Goal: Task Accomplishment & Management: Use online tool/utility

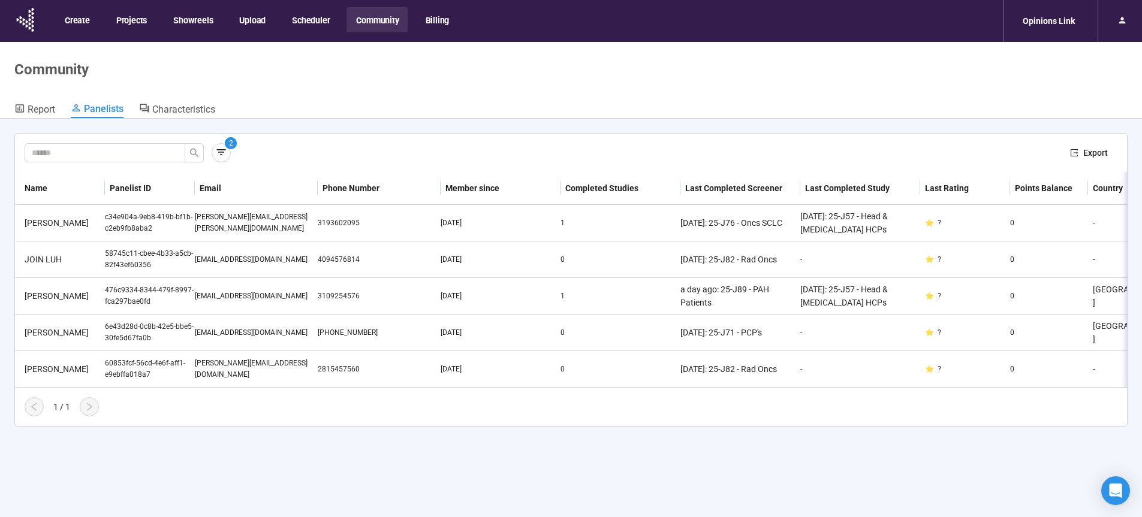
click at [313, 20] on button "Scheduler" at bounding box center [310, 19] width 56 height 25
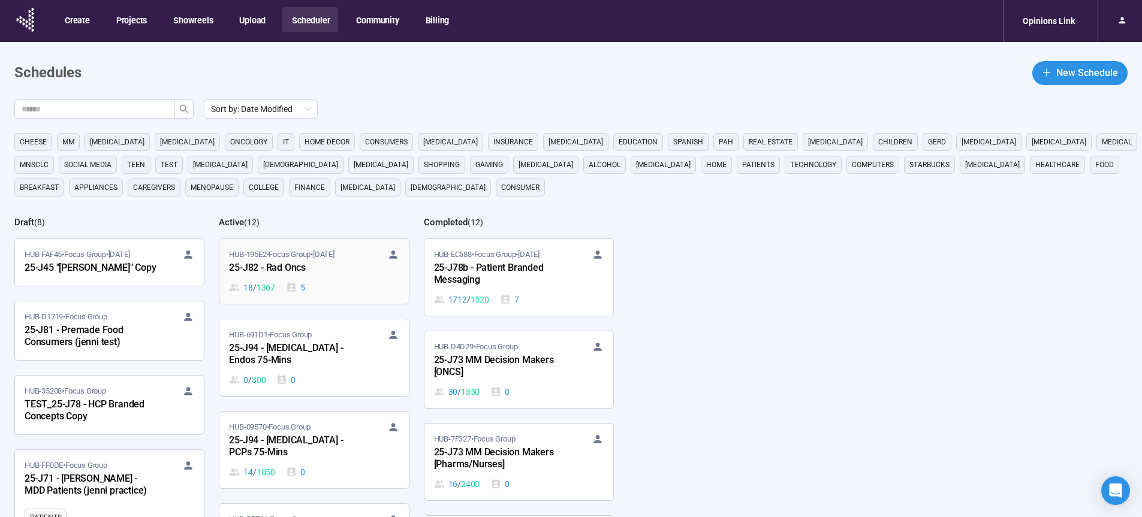
click at [273, 268] on div "25-J82 - Rad Oncs" at bounding box center [295, 269] width 132 height 16
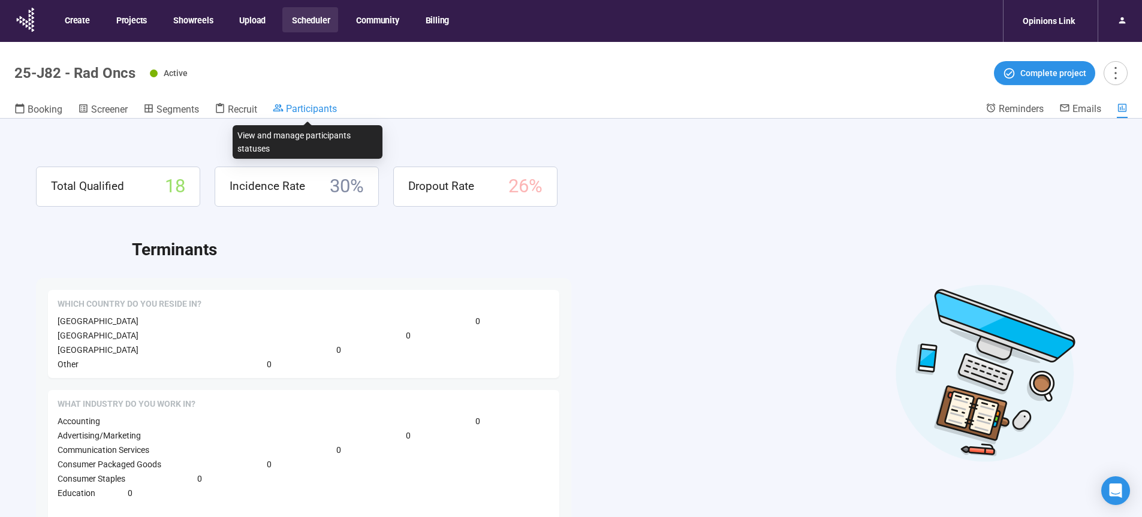
click at [307, 108] on span "Participants" at bounding box center [311, 108] width 51 height 11
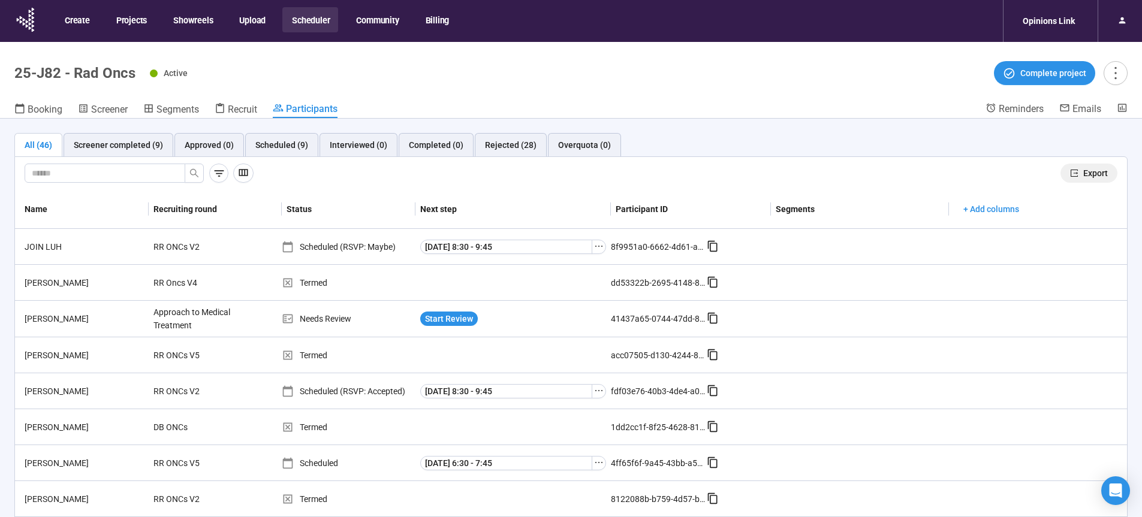
click at [1085, 171] on span "Export" at bounding box center [1095, 173] width 25 height 13
click at [310, 20] on button "Scheduler" at bounding box center [310, 19] width 56 height 25
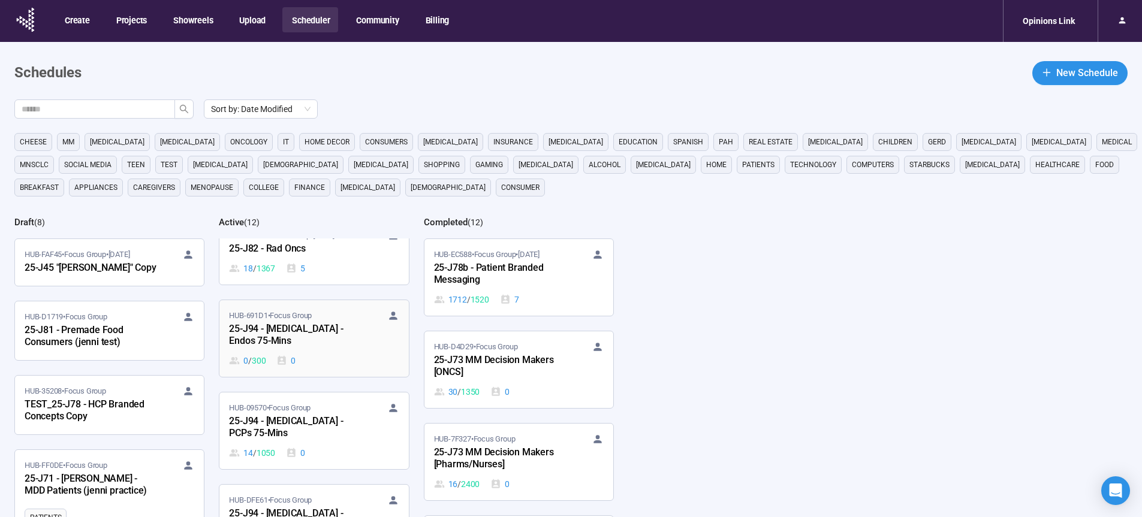
scroll to position [20, 0]
click at [125, 110] on input "text" at bounding box center [90, 108] width 137 height 13
type input "**"
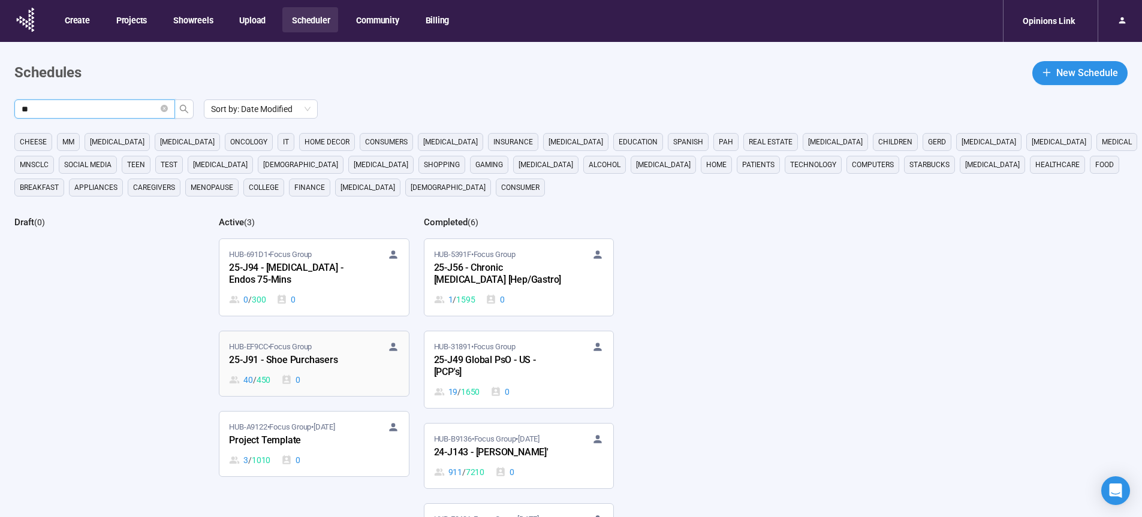
click at [306, 358] on div "25-J91 - Shoe Purchasers" at bounding box center [295, 361] width 132 height 16
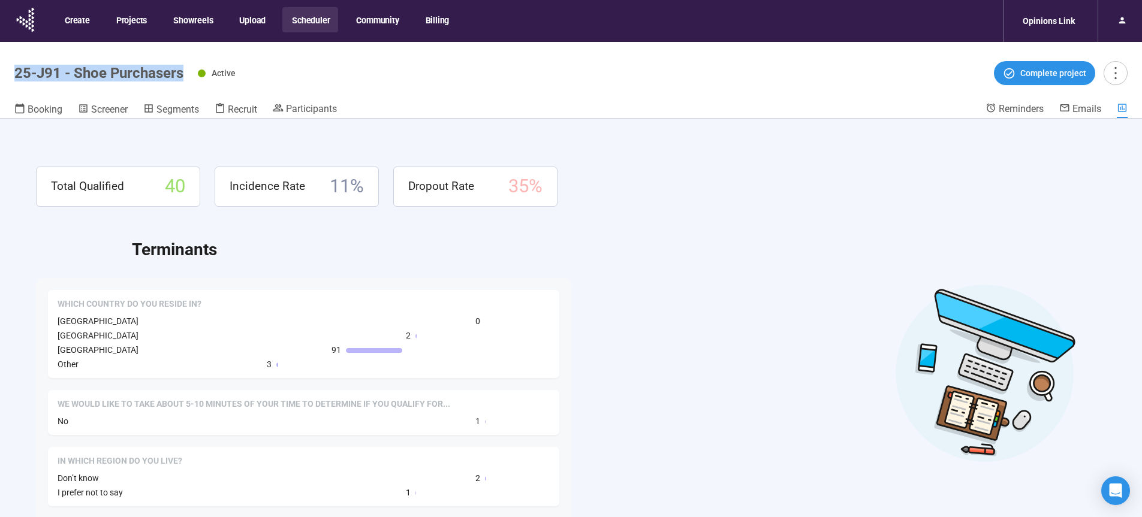
drag, startPoint x: 182, startPoint y: 71, endPoint x: 18, endPoint y: 74, distance: 164.2
click at [18, 74] on h1 "25-J91 - Shoe Purchasers" at bounding box center [98, 73] width 169 height 17
copy h1 "25-J91 - Shoe Purchasers"
click at [236, 107] on span "Recruit" at bounding box center [242, 109] width 29 height 11
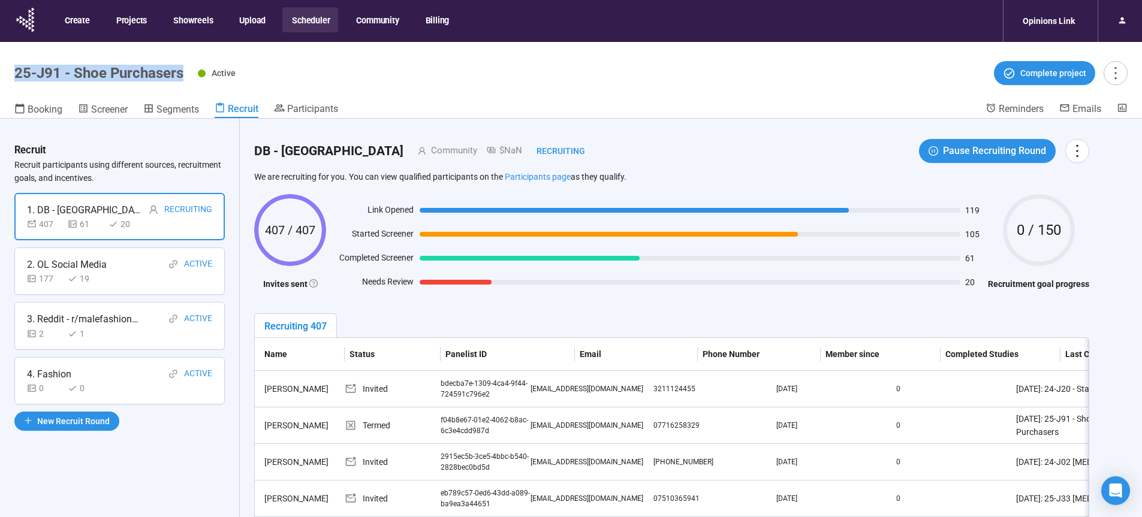
click at [314, 21] on button "Scheduler" at bounding box center [310, 19] width 56 height 25
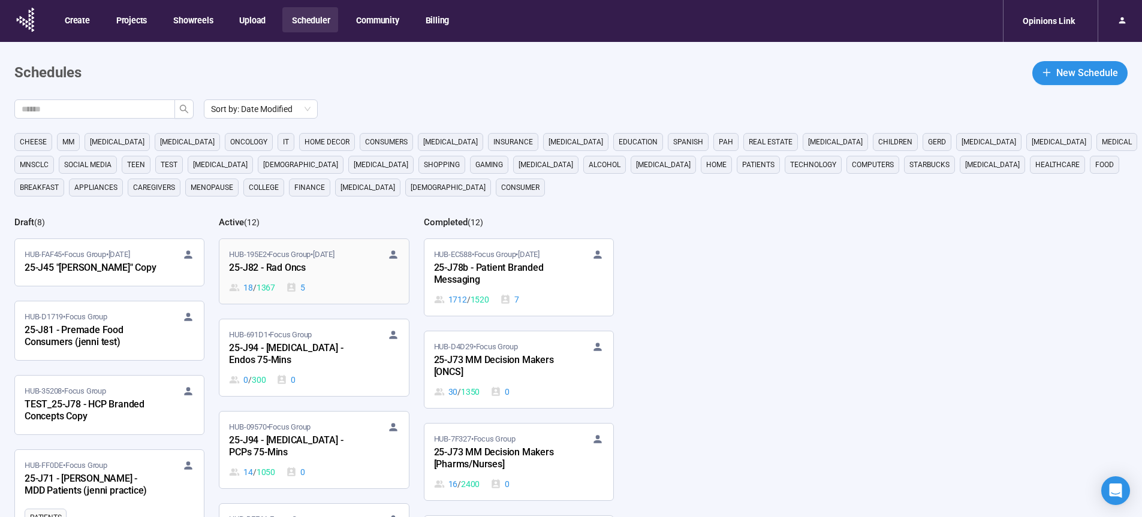
click at [258, 269] on div "25-J82 - Rad Oncs" at bounding box center [295, 269] width 132 height 16
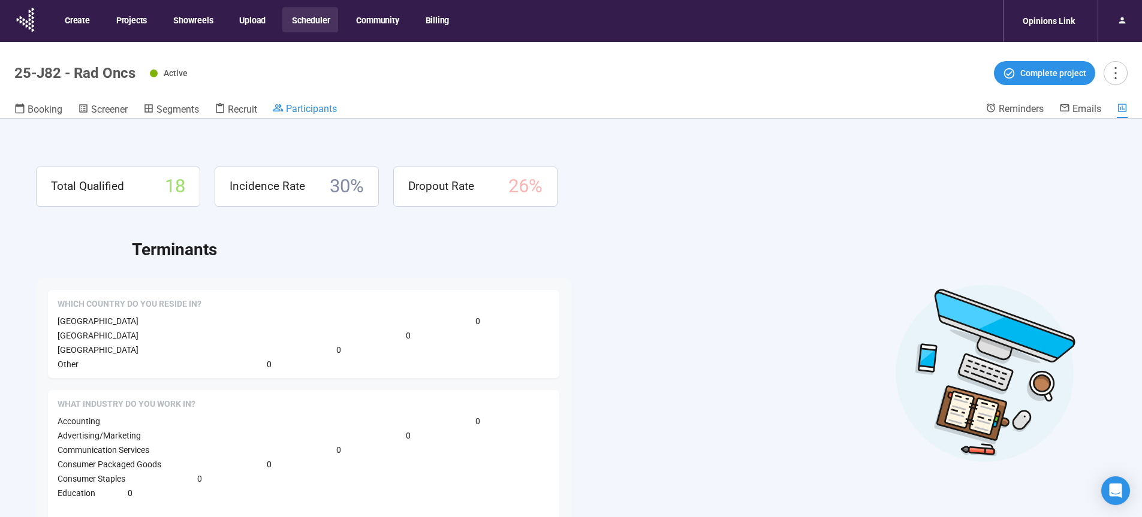
click at [305, 106] on span "Participants" at bounding box center [311, 108] width 51 height 11
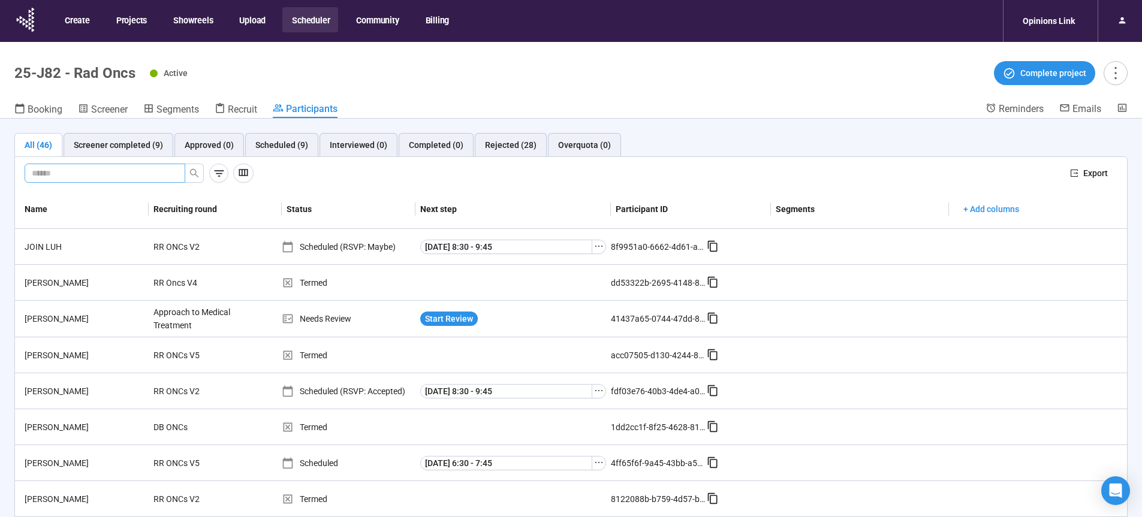
click at [82, 173] on input "text" at bounding box center [100, 173] width 137 height 13
paste input "**********"
click at [197, 174] on icon "search" at bounding box center [194, 173] width 10 height 10
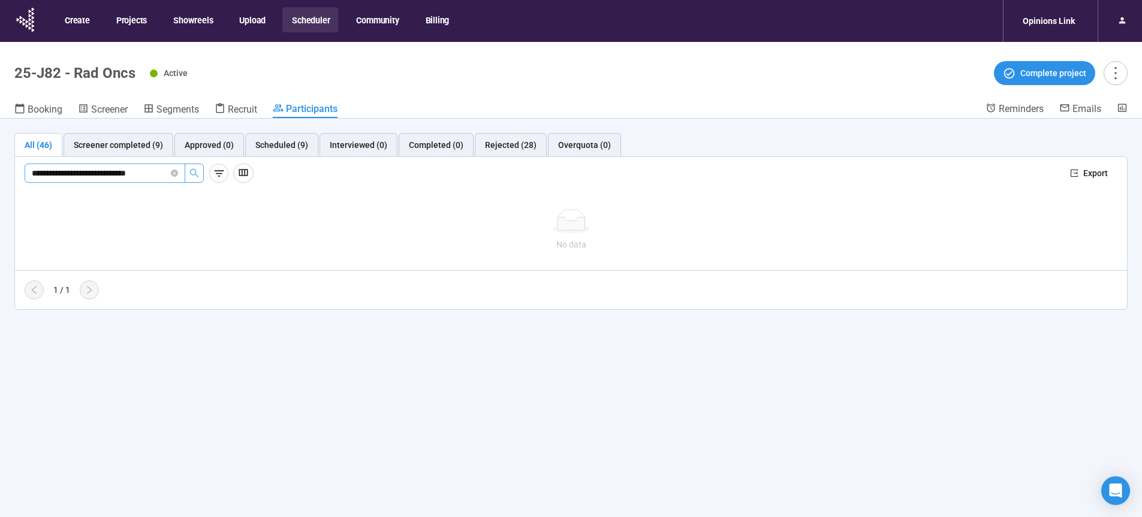
drag, startPoint x: 114, startPoint y: 174, endPoint x: 291, endPoint y: 181, distance: 176.4
click at [168, 180] on input "**********" at bounding box center [100, 173] width 137 height 13
type input "**********"
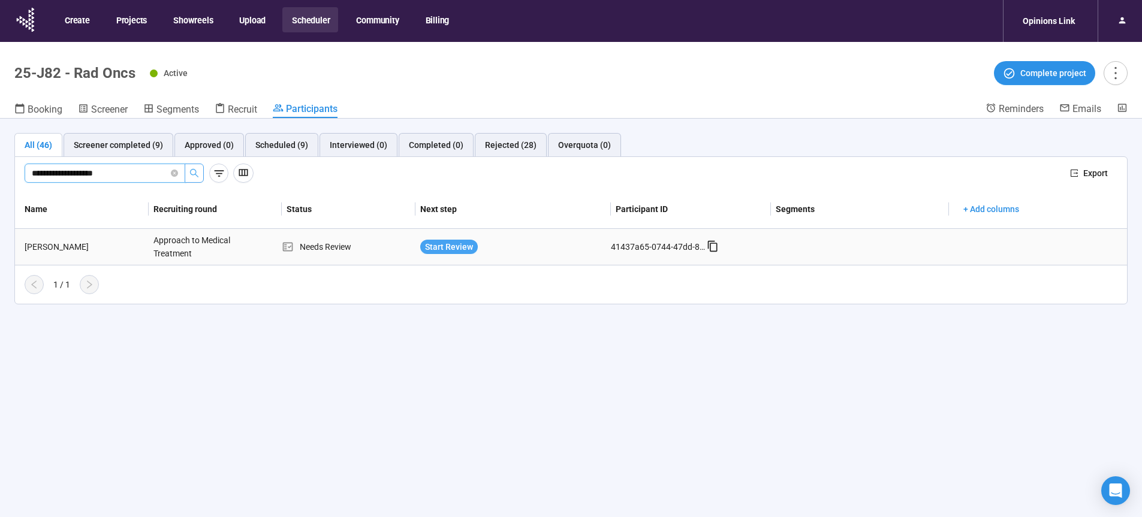
click at [433, 245] on span "Start Review" at bounding box center [449, 246] width 48 height 13
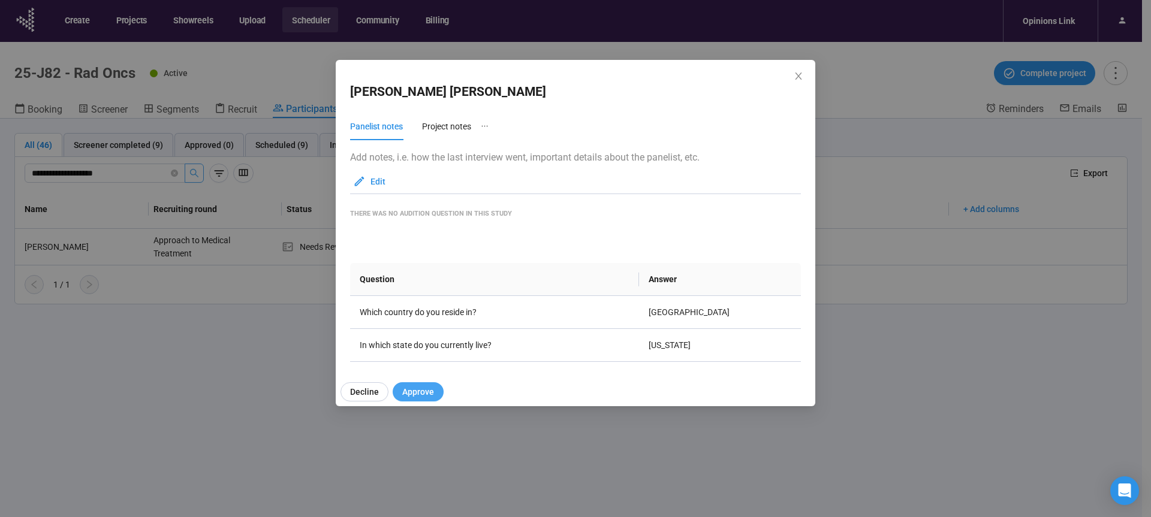
click at [414, 388] on span "Approve" at bounding box center [418, 391] width 32 height 13
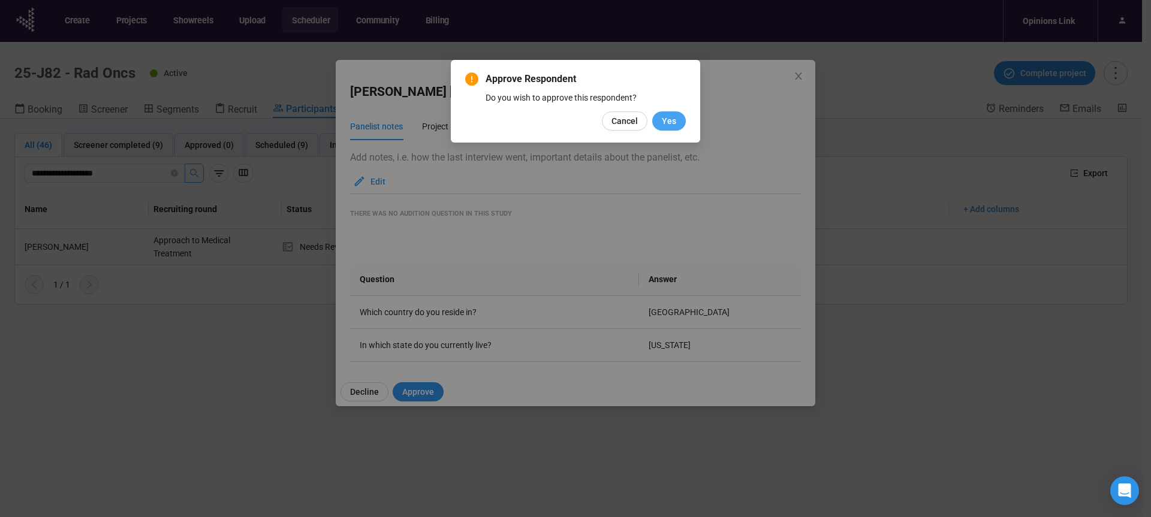
click at [674, 119] on span "Yes" at bounding box center [669, 120] width 14 height 13
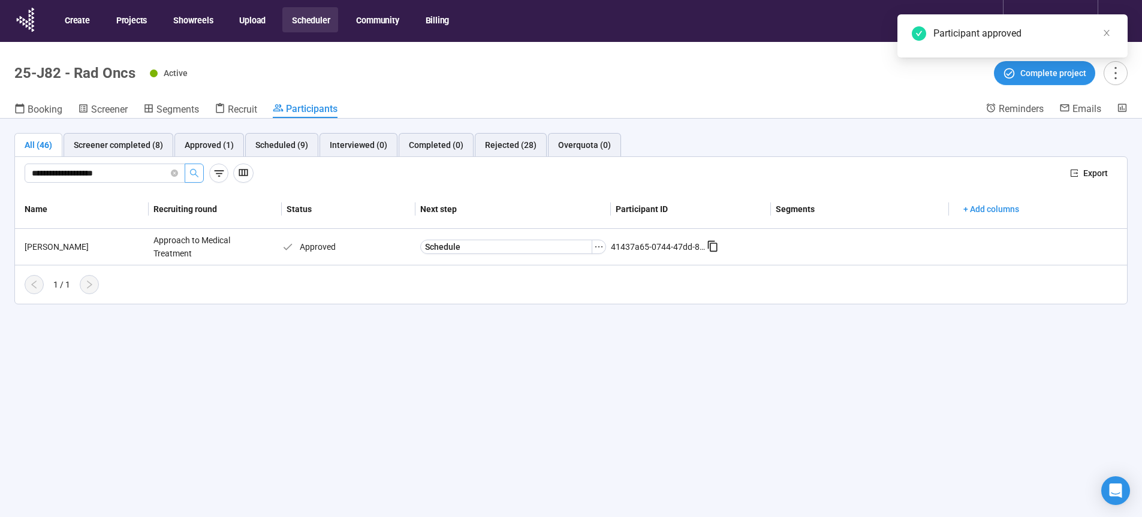
click at [443, 248] on span "Schedule" at bounding box center [442, 246] width 35 height 13
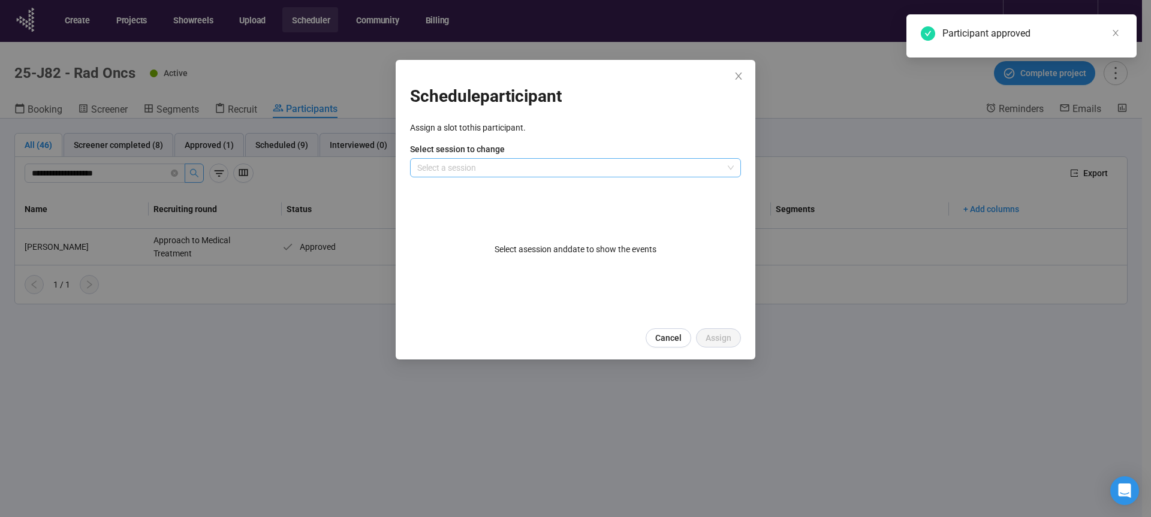
click at [489, 165] on input "search" at bounding box center [575, 168] width 316 height 18
click at [449, 211] on div "Day 2" at bounding box center [576, 210] width 312 height 13
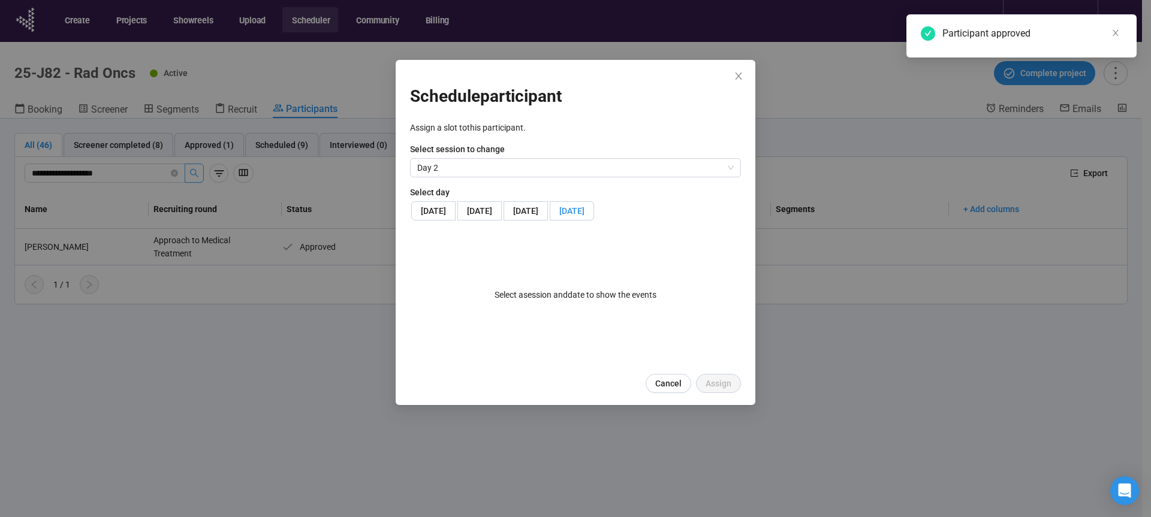
click at [559, 216] on span "[DATE]" at bounding box center [571, 211] width 25 height 10
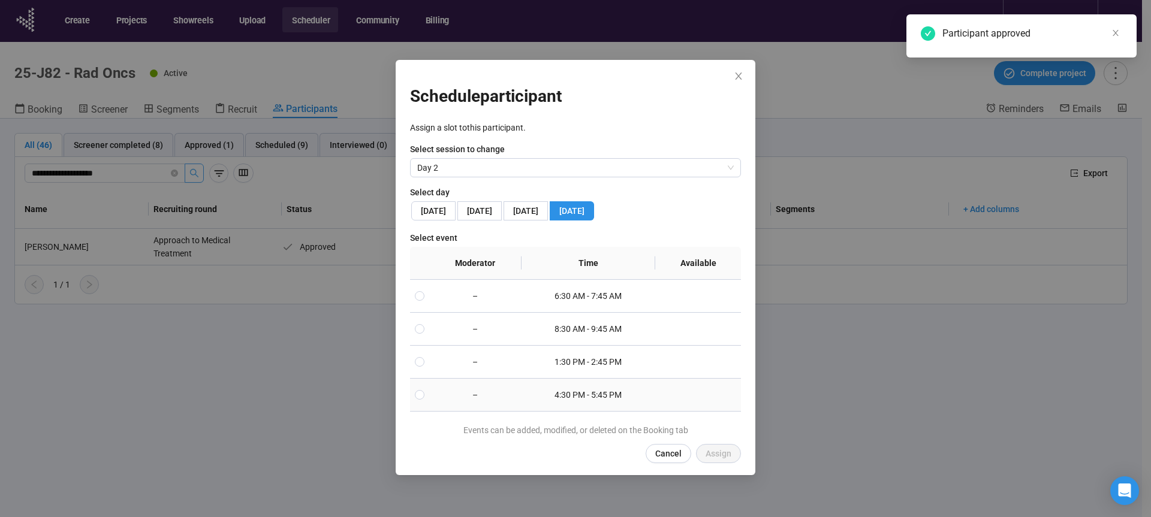
click at [473, 409] on td "–" at bounding box center [475, 395] width 92 height 33
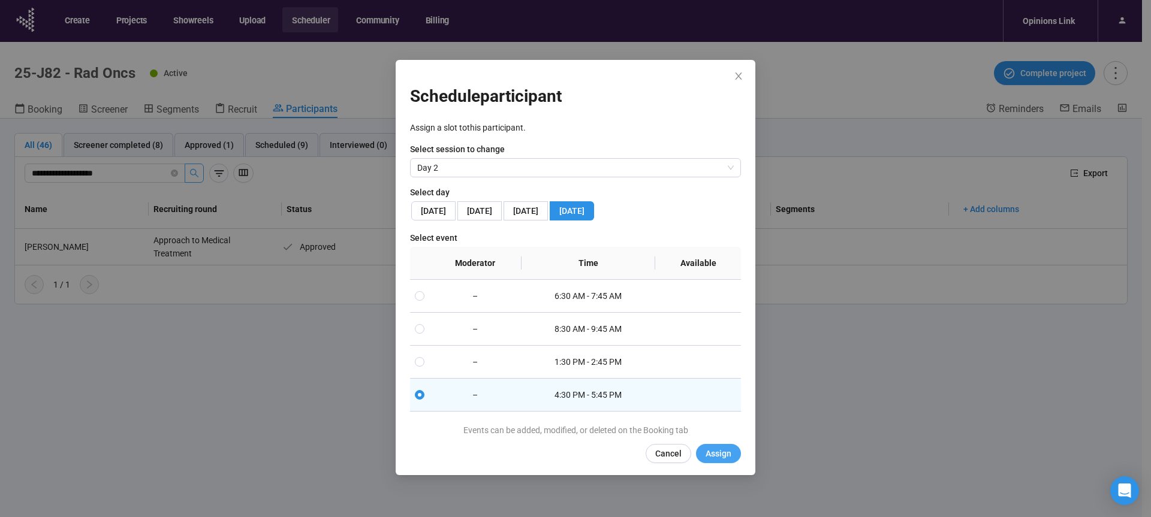
click at [723, 460] on span "Assign" at bounding box center [718, 453] width 26 height 13
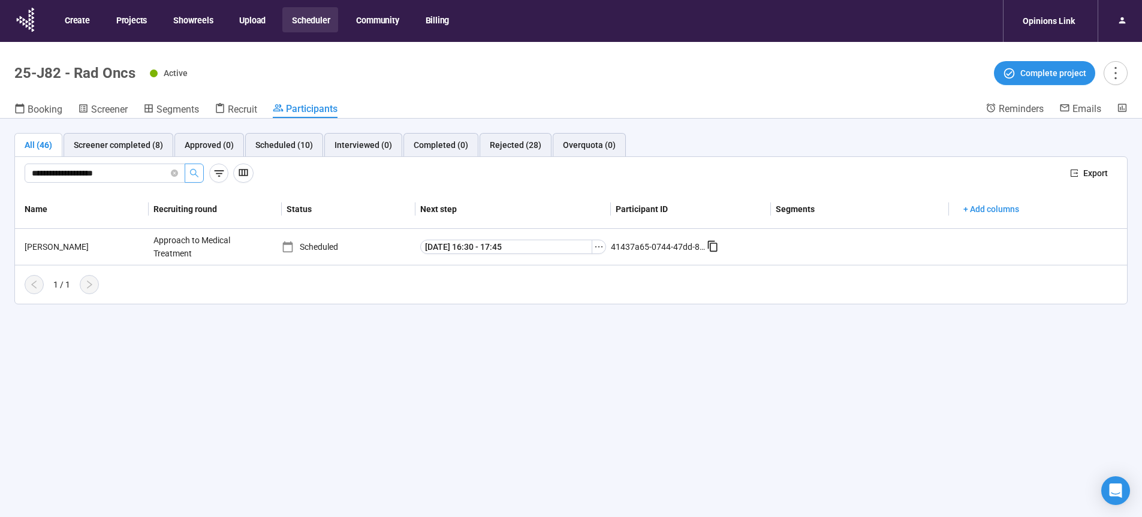
click at [876, 180] on div "**********" at bounding box center [543, 173] width 1036 height 19
click at [305, 19] on button "Scheduler" at bounding box center [310, 19] width 56 height 25
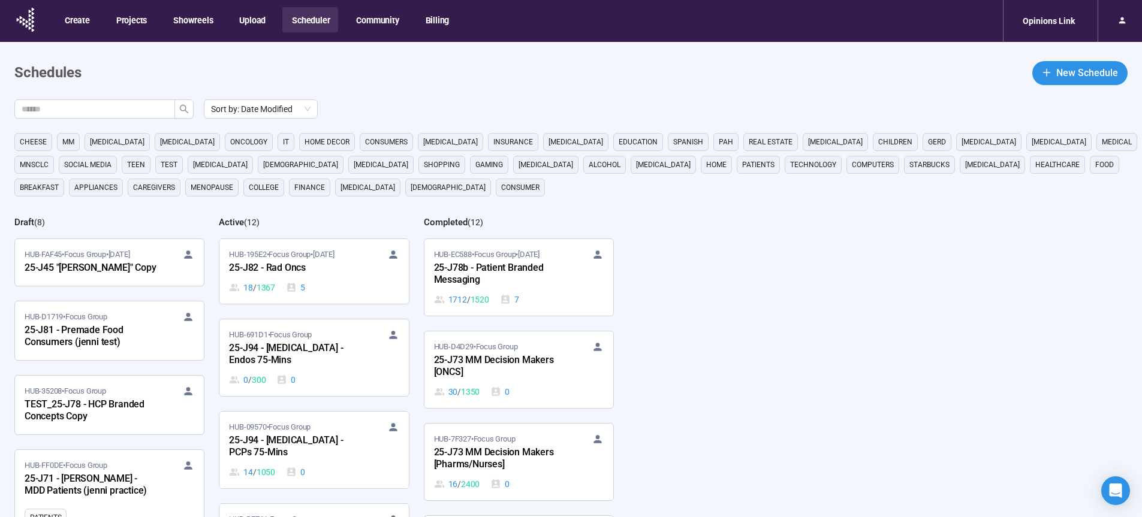
click at [686, 91] on main "Schedules New Schedule Sort by: Date Modified cheese MM [MEDICAL_DATA] [MEDICAL…" at bounding box center [571, 329] width 1142 height 575
